Goal: Task Accomplishment & Management: Use online tool/utility

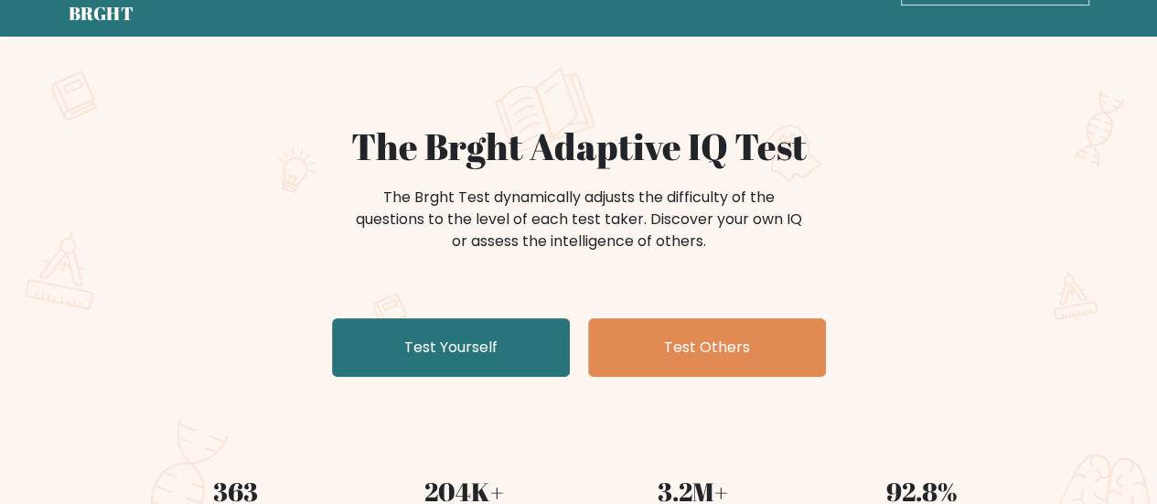
scroll to position [91, 0]
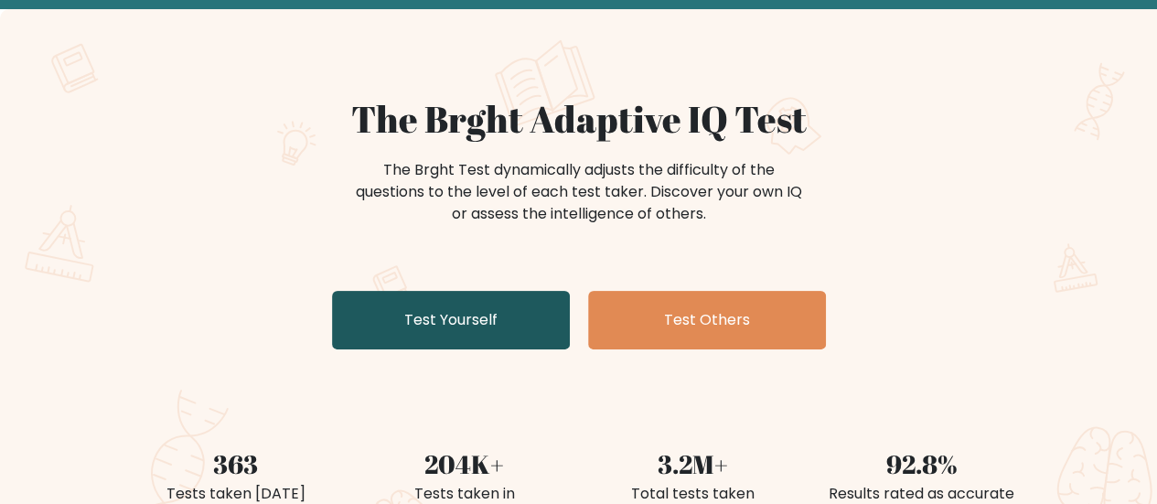
click at [432, 291] on link "Test Yourself" at bounding box center [451, 320] width 238 height 59
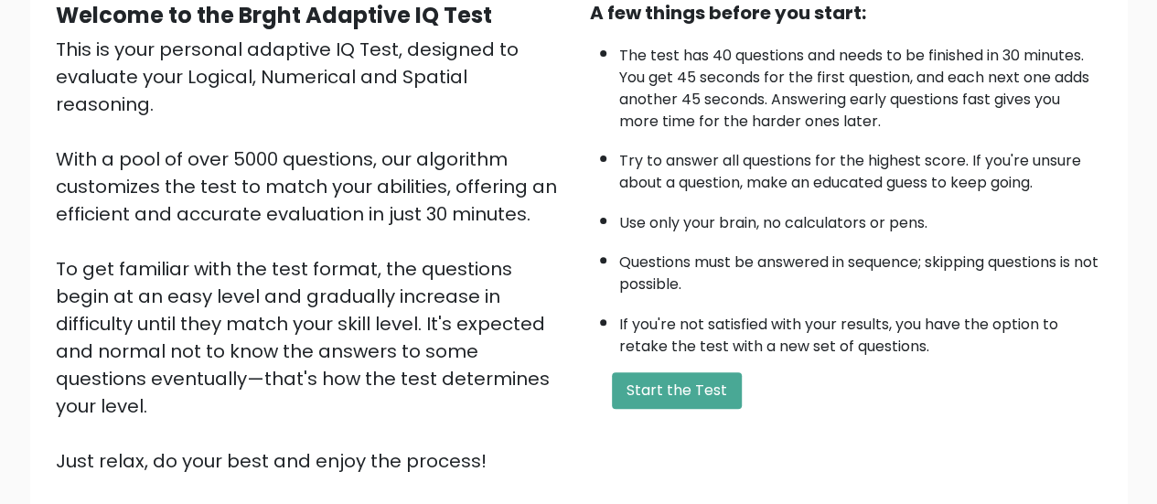
scroll to position [194, 0]
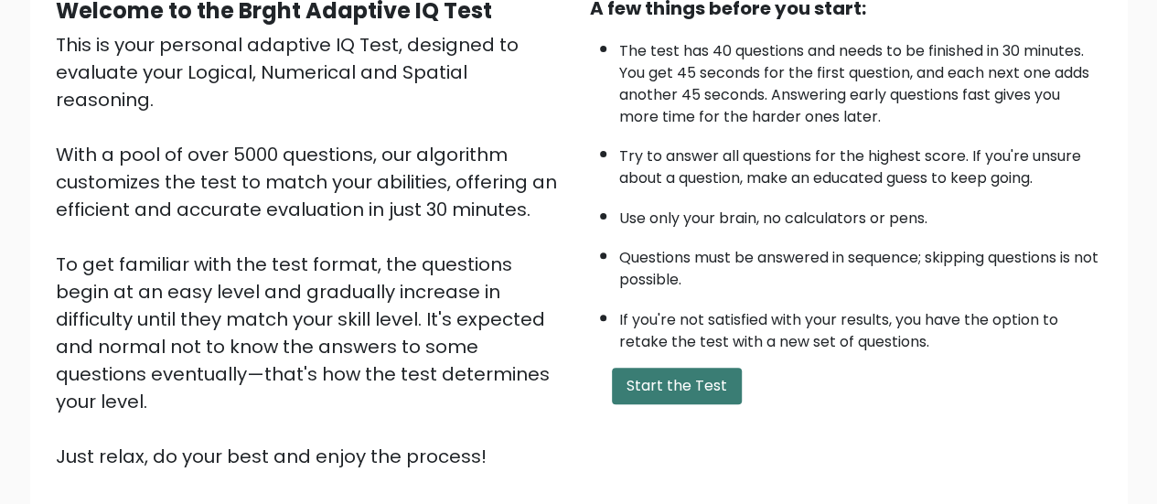
click at [649, 368] on button "Start the Test" at bounding box center [677, 386] width 130 height 37
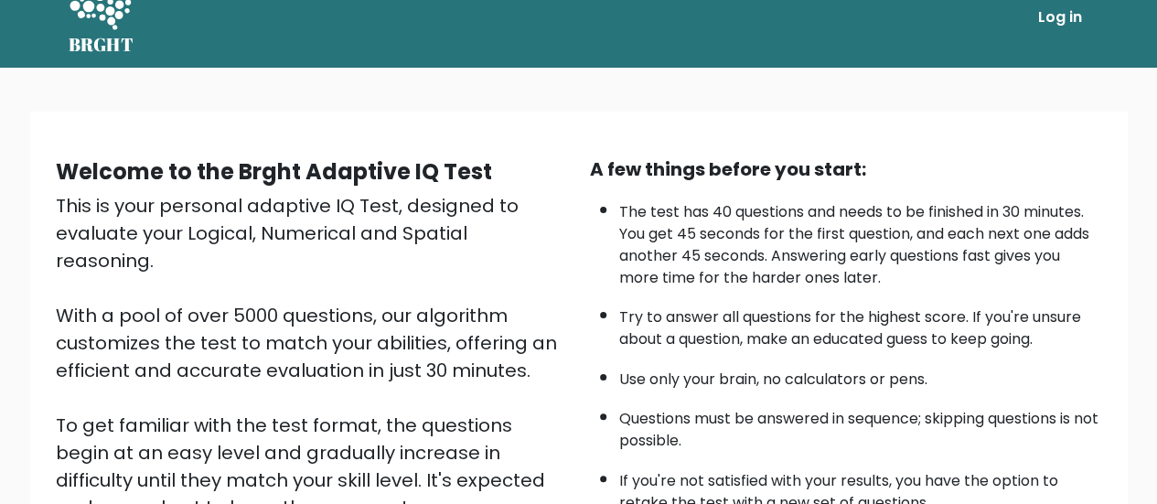
scroll to position [11, 0]
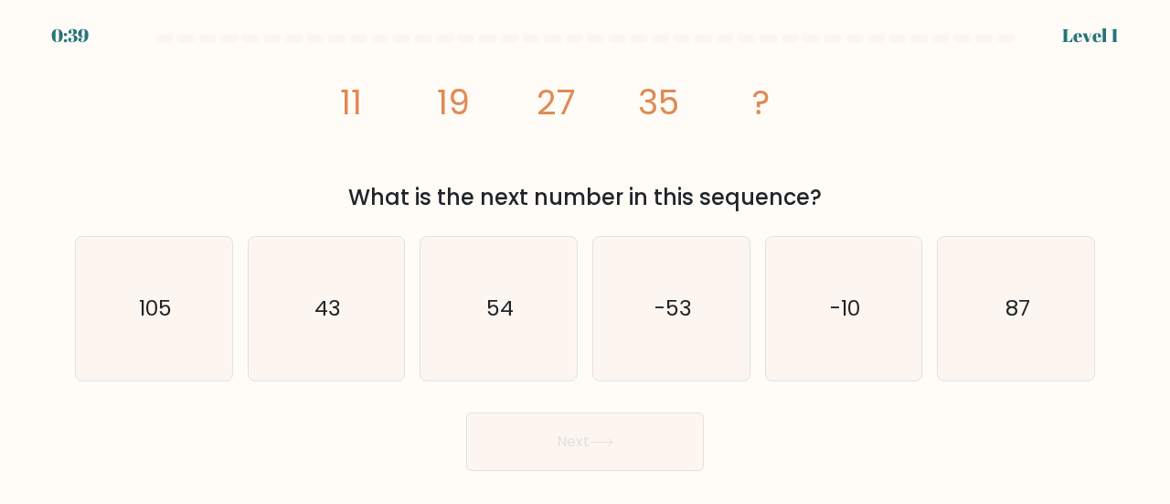
drag, startPoint x: 298, startPoint y: 76, endPoint x: 824, endPoint y: 182, distance: 536.4
click at [824, 182] on div "image/svg+xml 11 19 27 35 ? What is the next number in this sequence?" at bounding box center [585, 132] width 1042 height 164
click at [845, 144] on div "image/svg+xml 11 19 27 35 ? What is the next number in this sequence?" at bounding box center [585, 132] width 1042 height 164
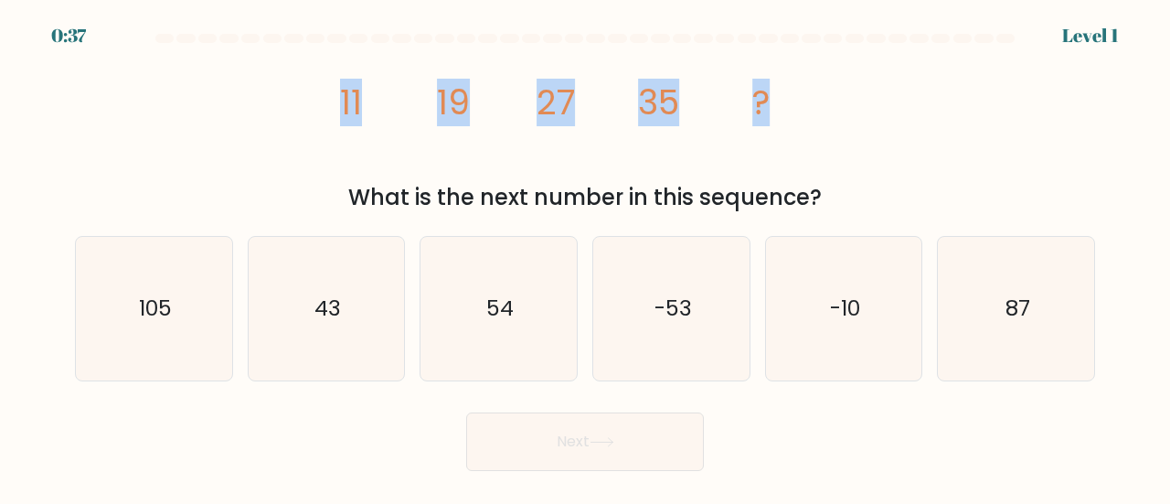
drag, startPoint x: 849, startPoint y: 129, endPoint x: 342, endPoint y: 90, distance: 508.1
click at [342, 90] on div "image/svg+xml 11 19 27 35 ? What is the next number in this sequence?" at bounding box center [585, 132] width 1042 height 164
copy g "11 19 27 35 ?"
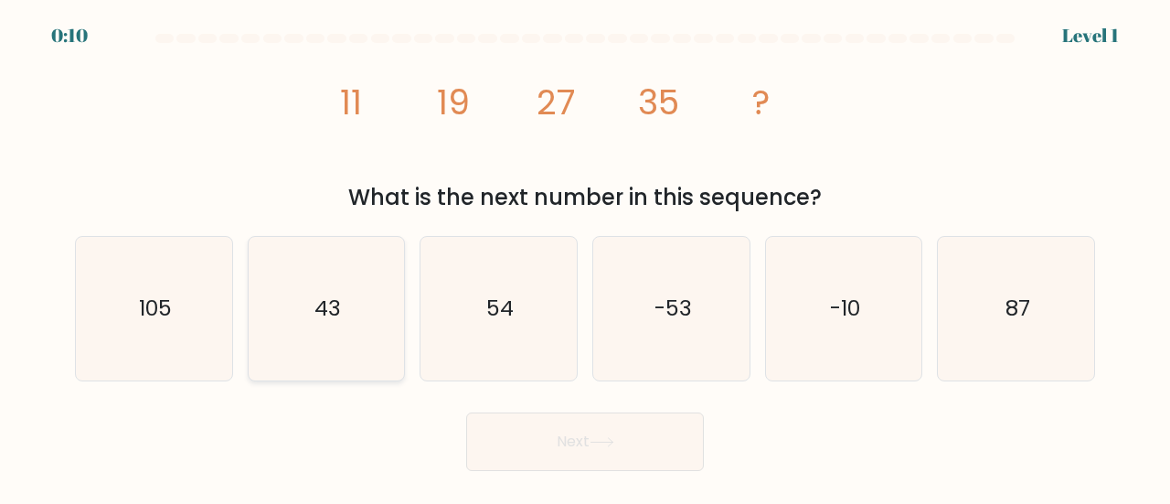
click at [323, 293] on text "43" at bounding box center [328, 308] width 27 height 30
click at [585, 257] on input "b. 43" at bounding box center [585, 254] width 1 height 5
radio input "true"
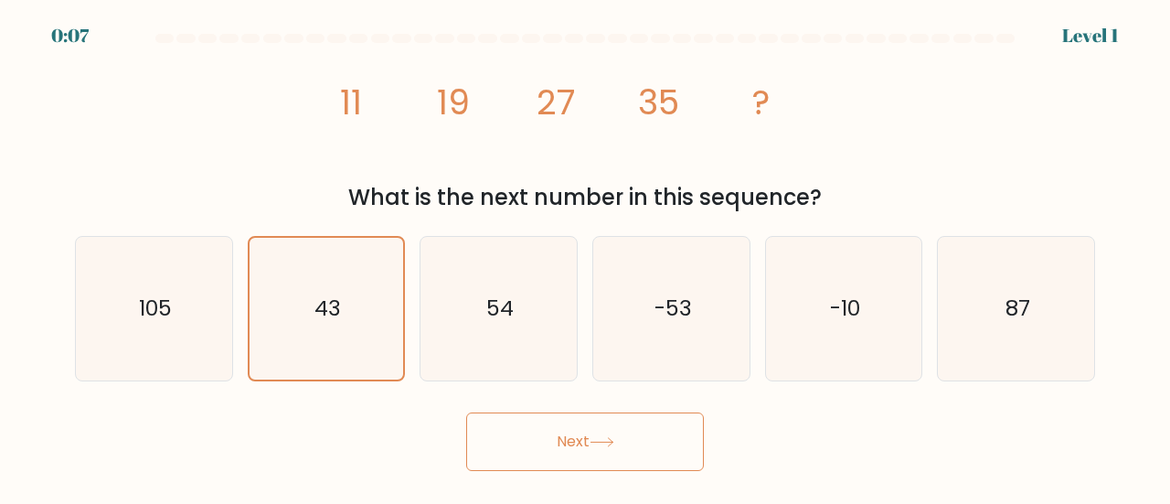
click at [524, 430] on button "Next" at bounding box center [585, 441] width 238 height 59
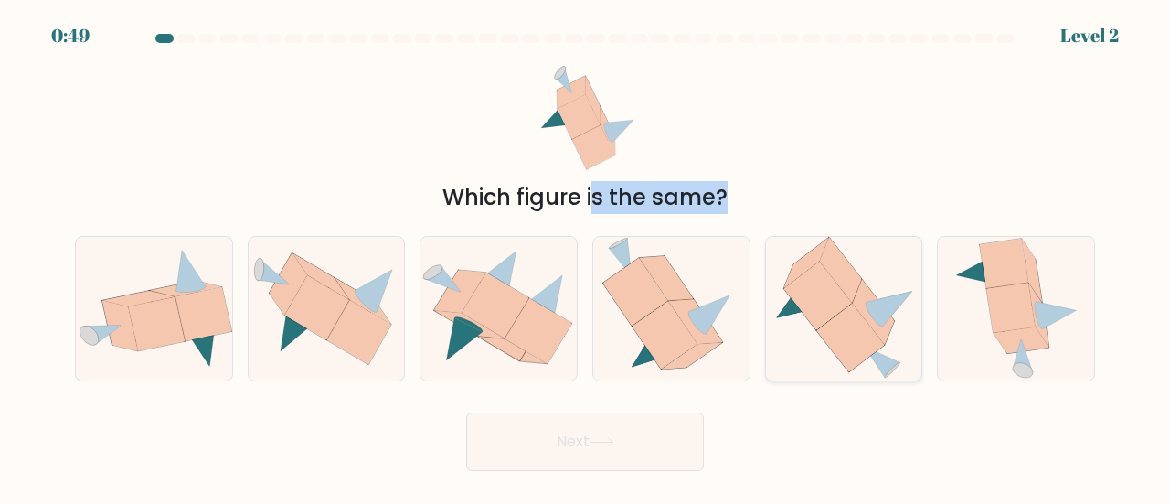
drag, startPoint x: 308, startPoint y: 69, endPoint x: 876, endPoint y: 332, distance: 626.0
click at [876, 332] on form at bounding box center [585, 252] width 1170 height 437
click at [838, 121] on div "Which figure is the same?" at bounding box center [585, 132] width 1042 height 164
click at [967, 277] on icon at bounding box center [1017, 309] width 126 height 144
click at [586, 257] on input "f." at bounding box center [585, 254] width 1 height 5
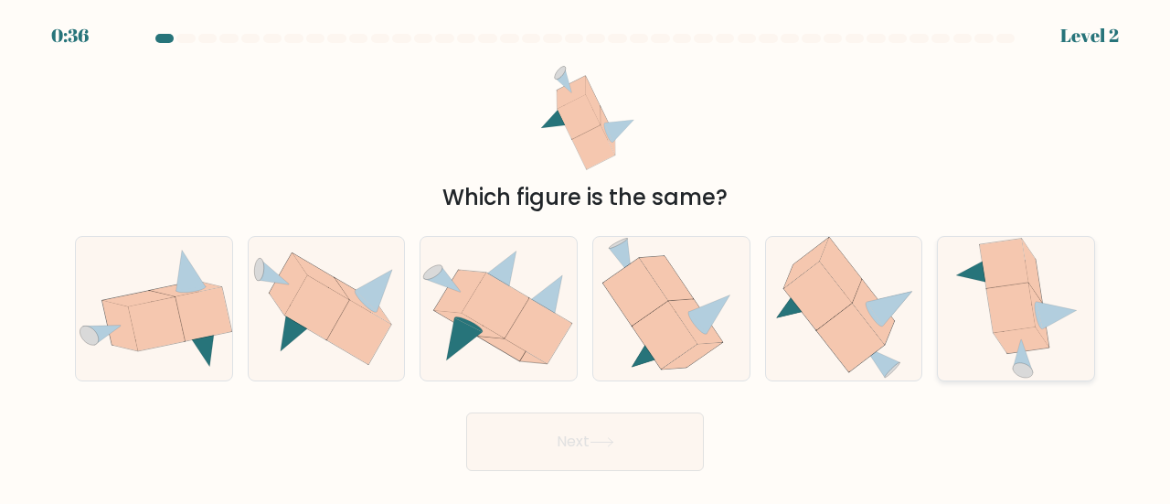
radio input "true"
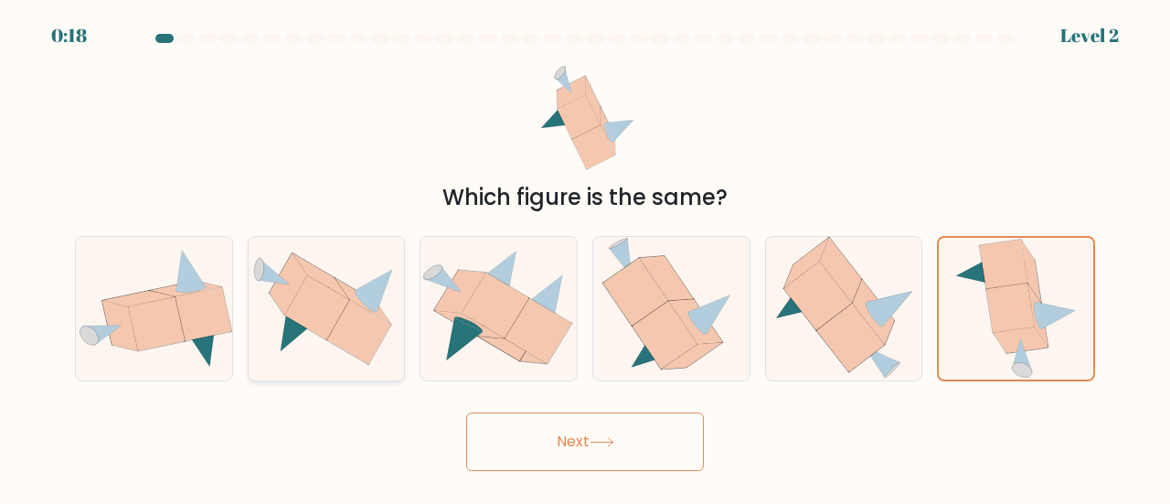
click at [364, 283] on icon at bounding box center [374, 291] width 37 height 42
click at [585, 257] on input "b." at bounding box center [585, 254] width 1 height 5
radio input "true"
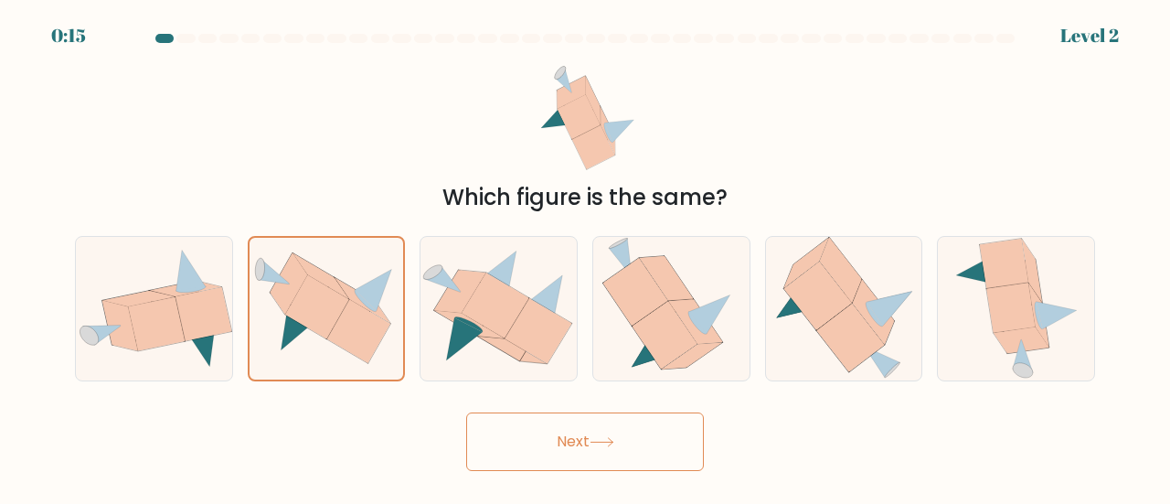
click at [550, 416] on button "Next" at bounding box center [585, 441] width 238 height 59
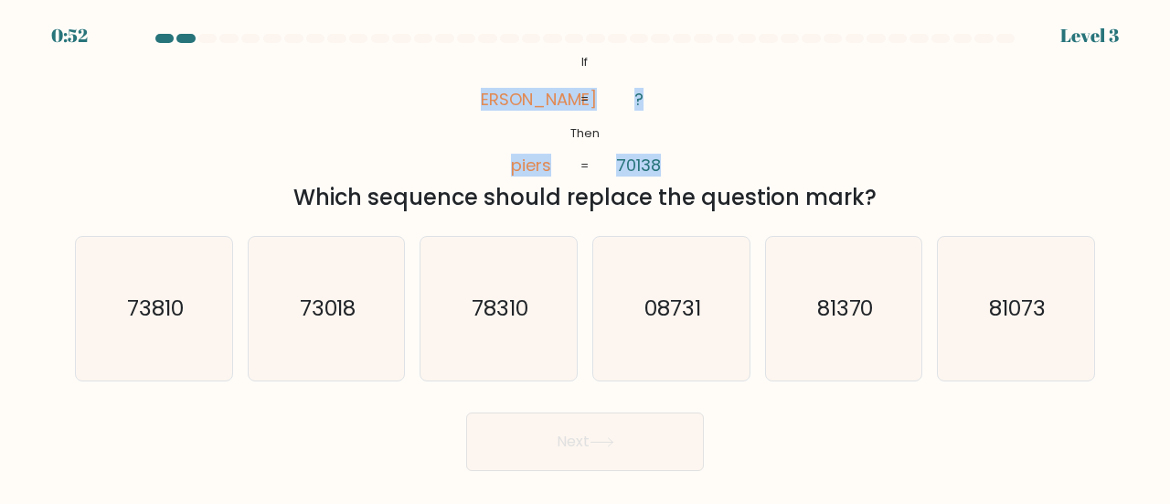
drag, startPoint x: 508, startPoint y: 61, endPoint x: 685, endPoint y: 123, distance: 187.7
click at [685, 123] on icon "@import url('https://fonts.googleapis.com/css?family=Abril+Fatface:400,100,100i…" at bounding box center [585, 114] width 208 height 128
copy icon "pries piers ? 70138"
click at [386, 65] on div "@import url('https://fonts.googleapis.com/css?family=Abril+Fatface:400,100,100i…" at bounding box center [585, 132] width 1042 height 164
drag, startPoint x: 880, startPoint y: 196, endPoint x: 511, endPoint y: 113, distance: 377.6
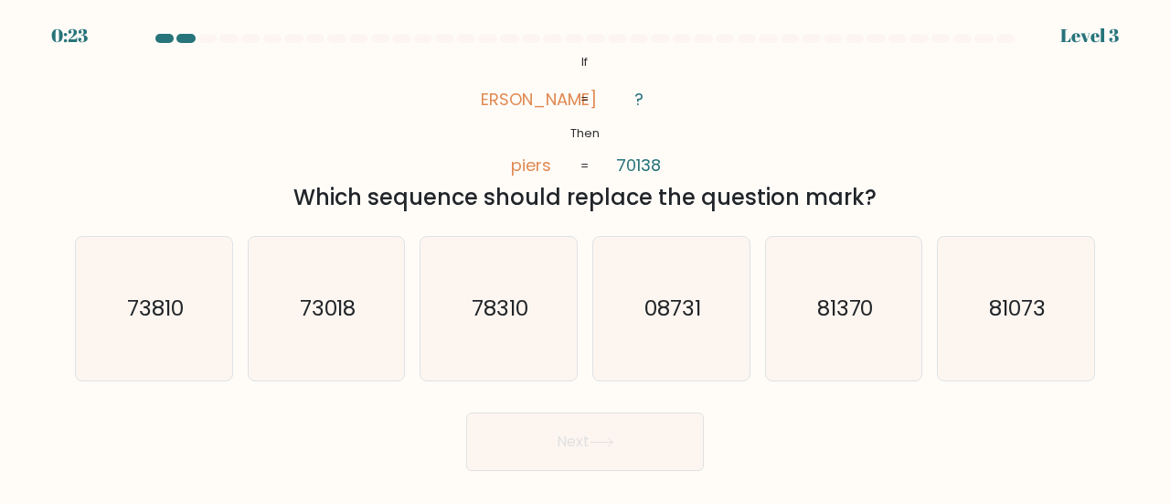
click at [511, 113] on div "@import url('https://fonts.googleapis.com/css?family=Abril+Fatface:400,100,100i…" at bounding box center [585, 132] width 1042 height 164
copy div "pries piers ? 70138 = = Which sequence should replace the question mark?"
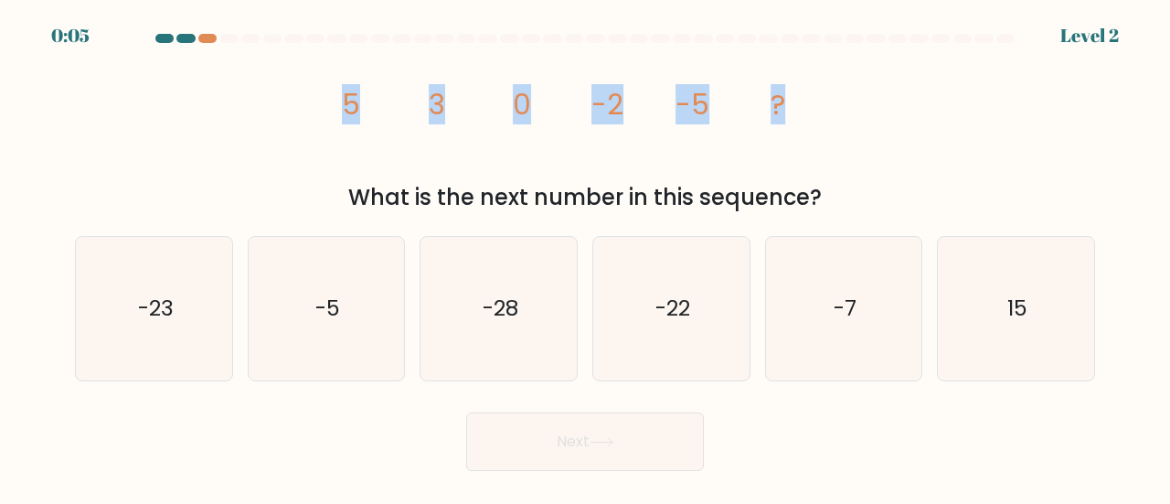
drag, startPoint x: 335, startPoint y: 98, endPoint x: 808, endPoint y: 111, distance: 473.8
click at [808, 111] on icon "image/svg+xml 5 3 0 -2 -5 ?" at bounding box center [585, 114] width 512 height 128
copy g "5 3 0 -2 -5 ?"
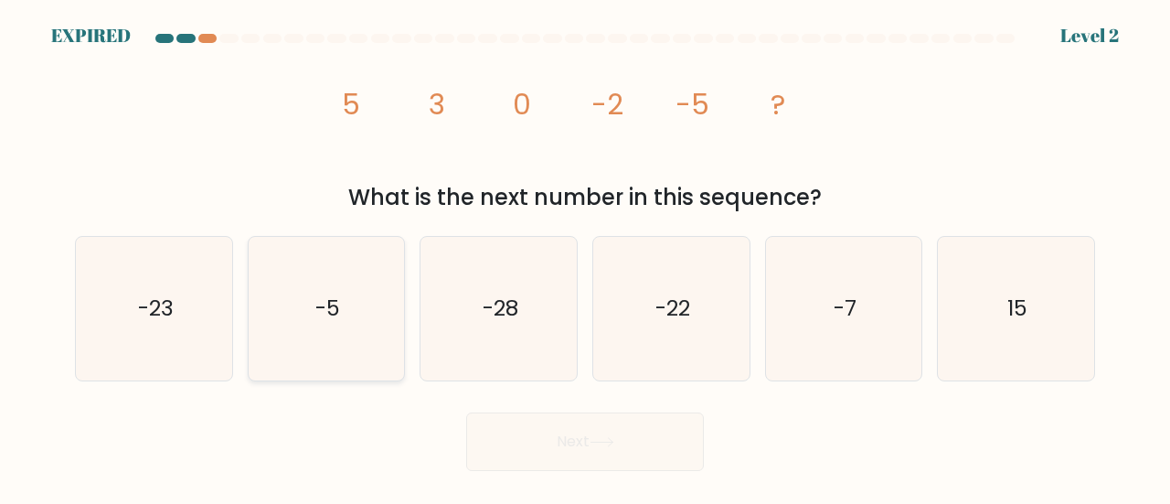
click at [317, 346] on icon "-5" at bounding box center [327, 309] width 144 height 144
click at [585, 257] on input "b. -5" at bounding box center [585, 254] width 1 height 5
radio input "true"
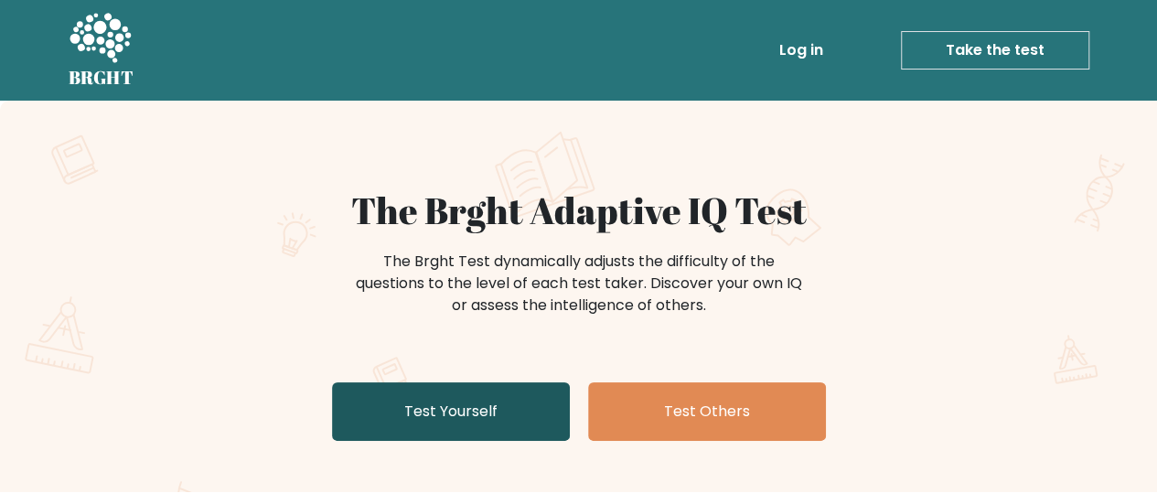
click at [477, 382] on link "Test Yourself" at bounding box center [451, 411] width 238 height 59
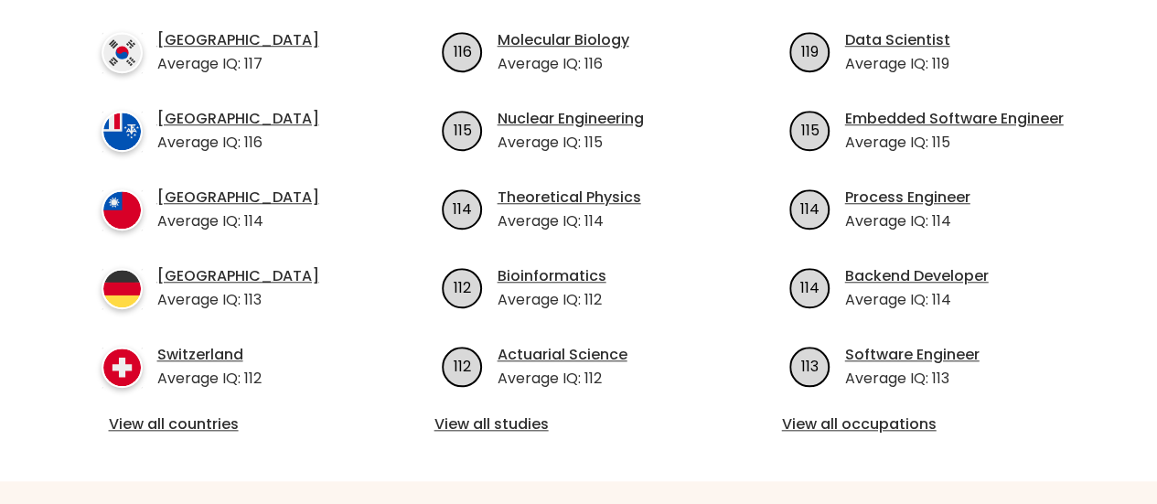
scroll to position [854, 0]
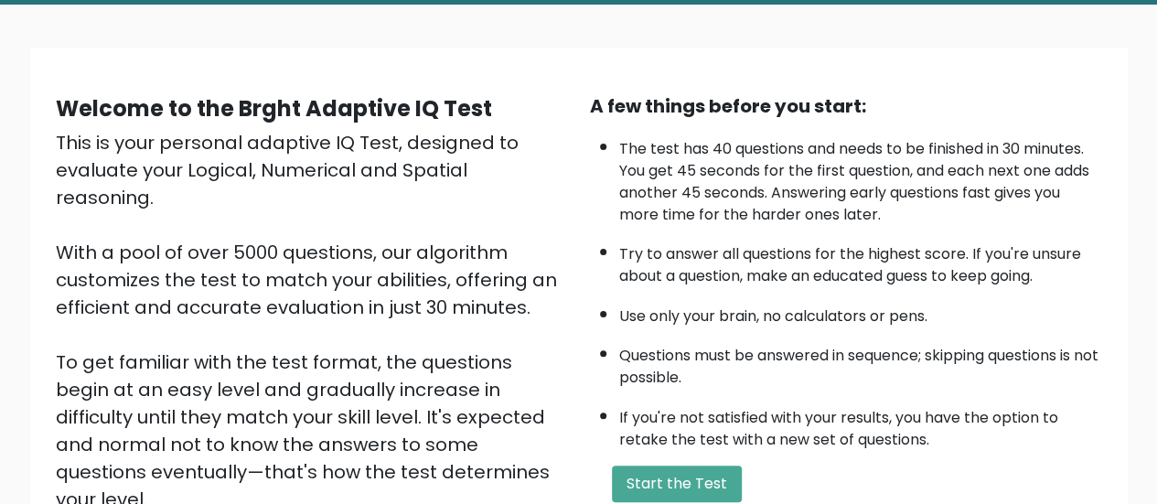
scroll to position [194, 0]
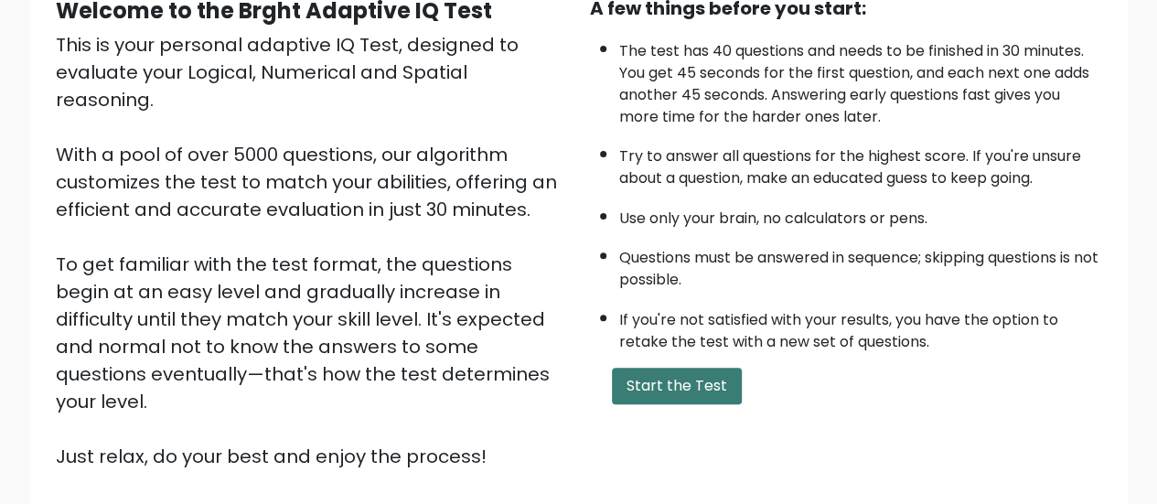
click at [623, 368] on button "Start the Test" at bounding box center [677, 386] width 130 height 37
